Goal: Find specific fact: Find specific fact

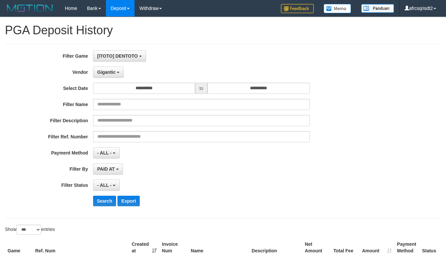
select select "**********"
select select "***"
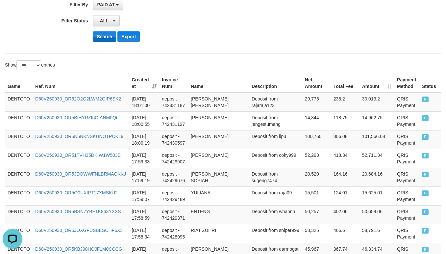
scroll to position [6, 0]
click at [103, 41] on button "Search" at bounding box center [104, 36] width 23 height 11
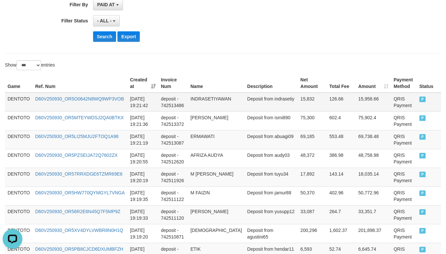
click at [10, 100] on td "DENTOTO" at bounding box center [19, 101] width 28 height 19
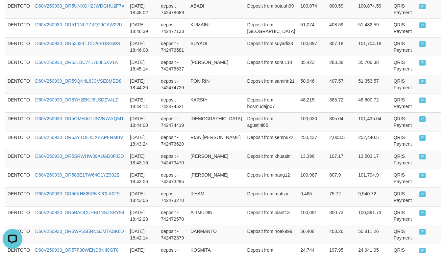
scroll to position [1993, 0]
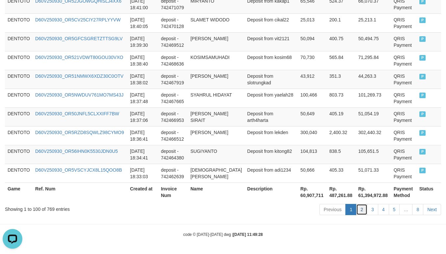
click at [359, 209] on link "2" at bounding box center [361, 209] width 11 height 11
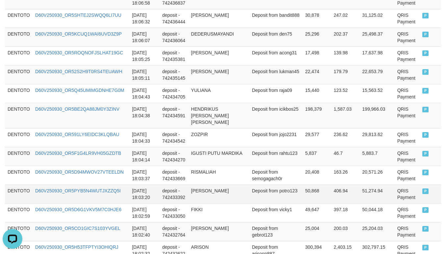
scroll to position [1144, 0]
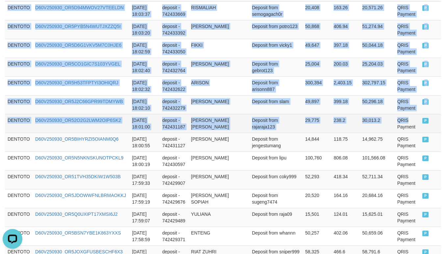
click at [396, 118] on td "QRIS Payment" at bounding box center [407, 123] width 25 height 19
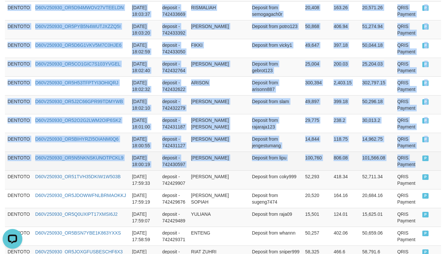
click at [406, 166] on td "QRIS Payment" at bounding box center [407, 160] width 25 height 19
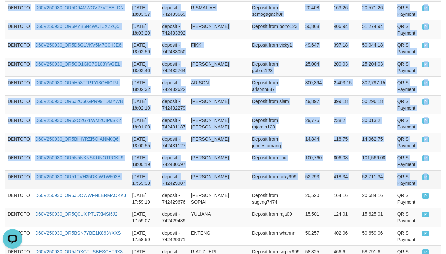
click at [420, 182] on td "P" at bounding box center [430, 179] width 21 height 19
copy tbody "DENTOTO D60V250930_OR5IW1UQG3DF23GHU91 2025-09-30 18:32:59 deposit - 742462575 …"
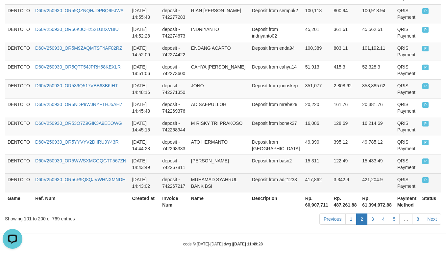
scroll to position [1967, 0]
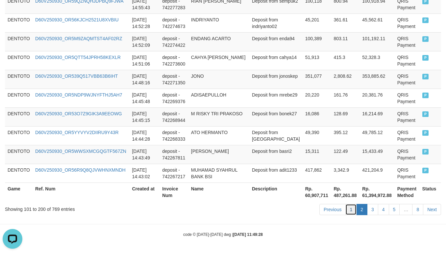
click at [346, 210] on link "1" at bounding box center [351, 209] width 11 height 11
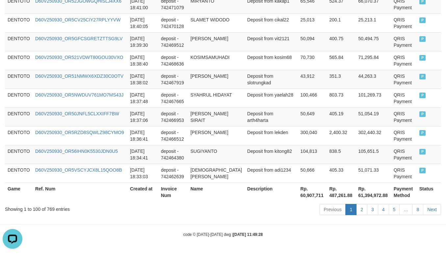
scroll to position [1993, 0]
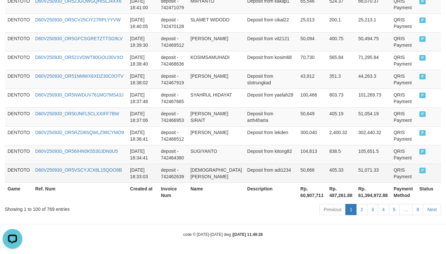
click at [420, 168] on span "P" at bounding box center [423, 171] width 7 height 6
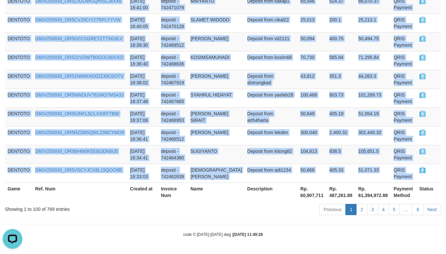
copy tbody "DENTOTO D60V250930_OR5O0642N8WQ9WP3VOB 2025-09-30 19:21:42 deposit - 742513486 …"
click at [249, 120] on td "Deposit from arth4harta" at bounding box center [271, 116] width 53 height 19
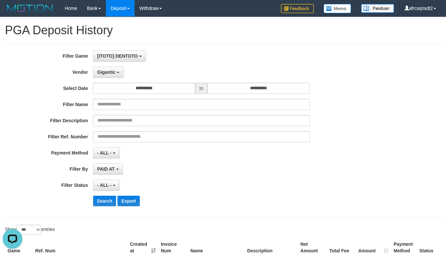
scroll to position [164, 0]
select select "**********"
select select "***"
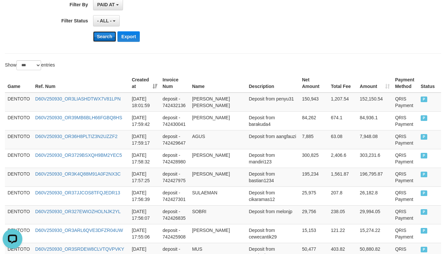
scroll to position [6, 0]
click at [103, 39] on button "Search" at bounding box center [104, 36] width 23 height 11
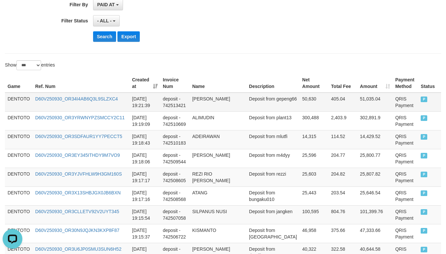
click at [9, 100] on td "DENTOTO" at bounding box center [19, 101] width 28 height 19
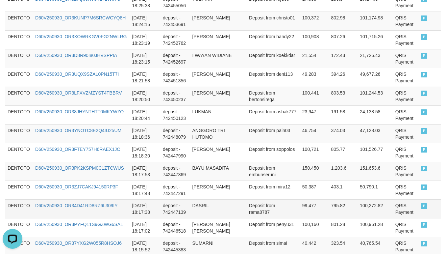
scroll to position [1980, 0]
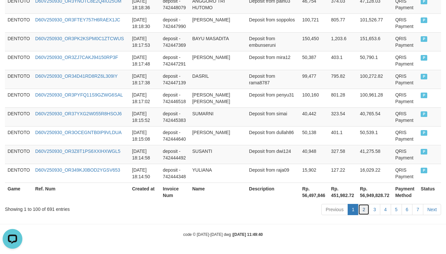
click at [361, 208] on link "2" at bounding box center [363, 209] width 11 height 11
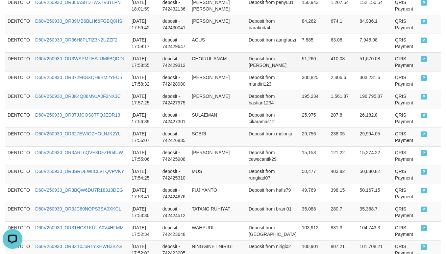
scroll to position [486, 0]
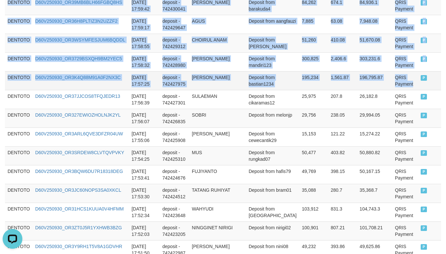
click at [404, 90] on td "QRIS Payment" at bounding box center [406, 80] width 26 height 19
click at [420, 90] on td "P" at bounding box center [429, 80] width 23 height 19
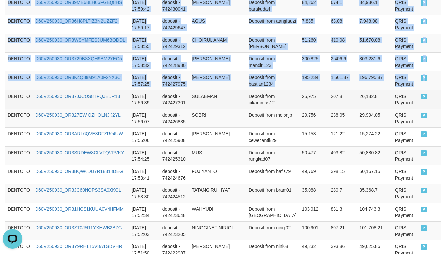
copy tbody "DENTOTO D60V250930_OR3RM3Q45WVCVV1YZB3 2025-09-30 18:14:12 deposit - 742443716 …"
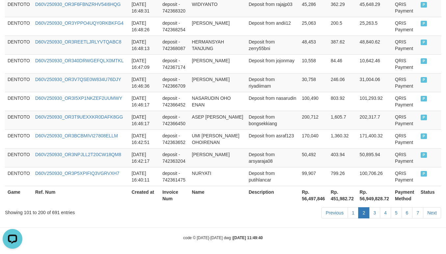
scroll to position [1967, 0]
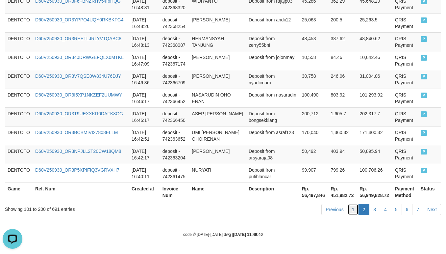
click at [350, 207] on link "1" at bounding box center [353, 209] width 11 height 11
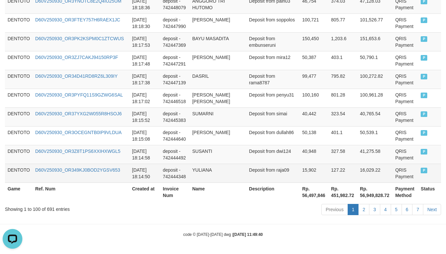
scroll to position [1980, 0]
click at [423, 165] on td "P" at bounding box center [429, 173] width 23 height 19
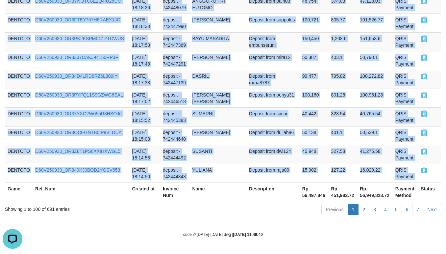
copy tbody "DENTOTO D60V250930_OR34I4AB6Q3L9SLZXC4 2025-09-30 19:21:39 deposit - 742513421 …"
click at [254, 123] on td "Deposit from simai" at bounding box center [272, 116] width 53 height 19
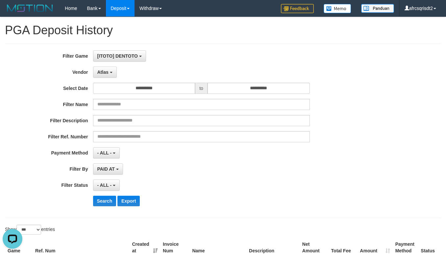
scroll to position [164, 0]
select select "**********"
select select "***"
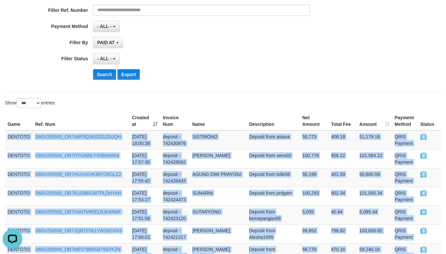
scroll to position [164, 0]
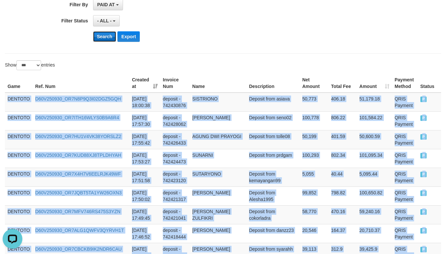
click at [106, 36] on button "Search" at bounding box center [104, 36] width 23 height 11
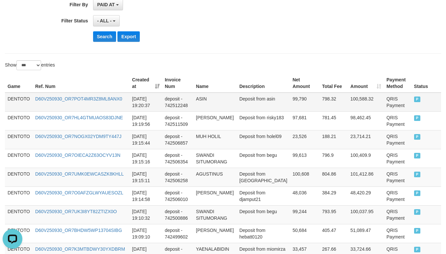
click at [23, 104] on td "DENTOTO" at bounding box center [19, 101] width 28 height 19
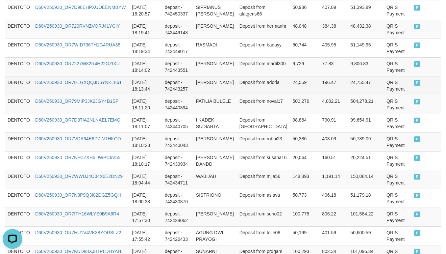
scroll to position [1151, 0]
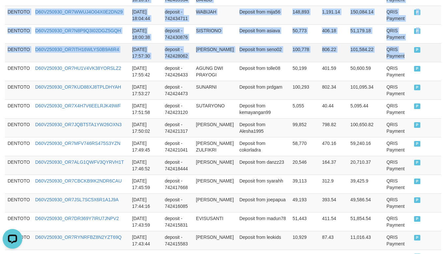
click at [396, 62] on td "QRIS Payment" at bounding box center [398, 52] width 28 height 19
click at [414, 62] on td "P" at bounding box center [427, 52] width 30 height 19
copy tbody "DENTOTO D60V250930_OR7POT4MR3Z8ML8ANX0 [DATE] 19:20:37 deposit - 742512248 ASIN…"
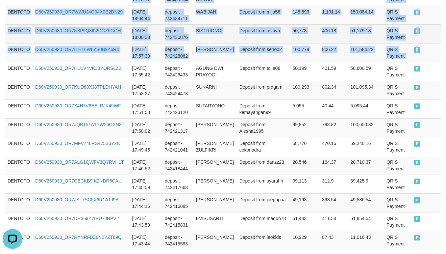
click at [293, 43] on td "50,773" at bounding box center [305, 33] width 30 height 19
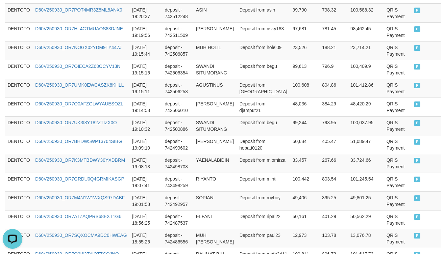
scroll to position [164, 0]
